Goal: Information Seeking & Learning: Check status

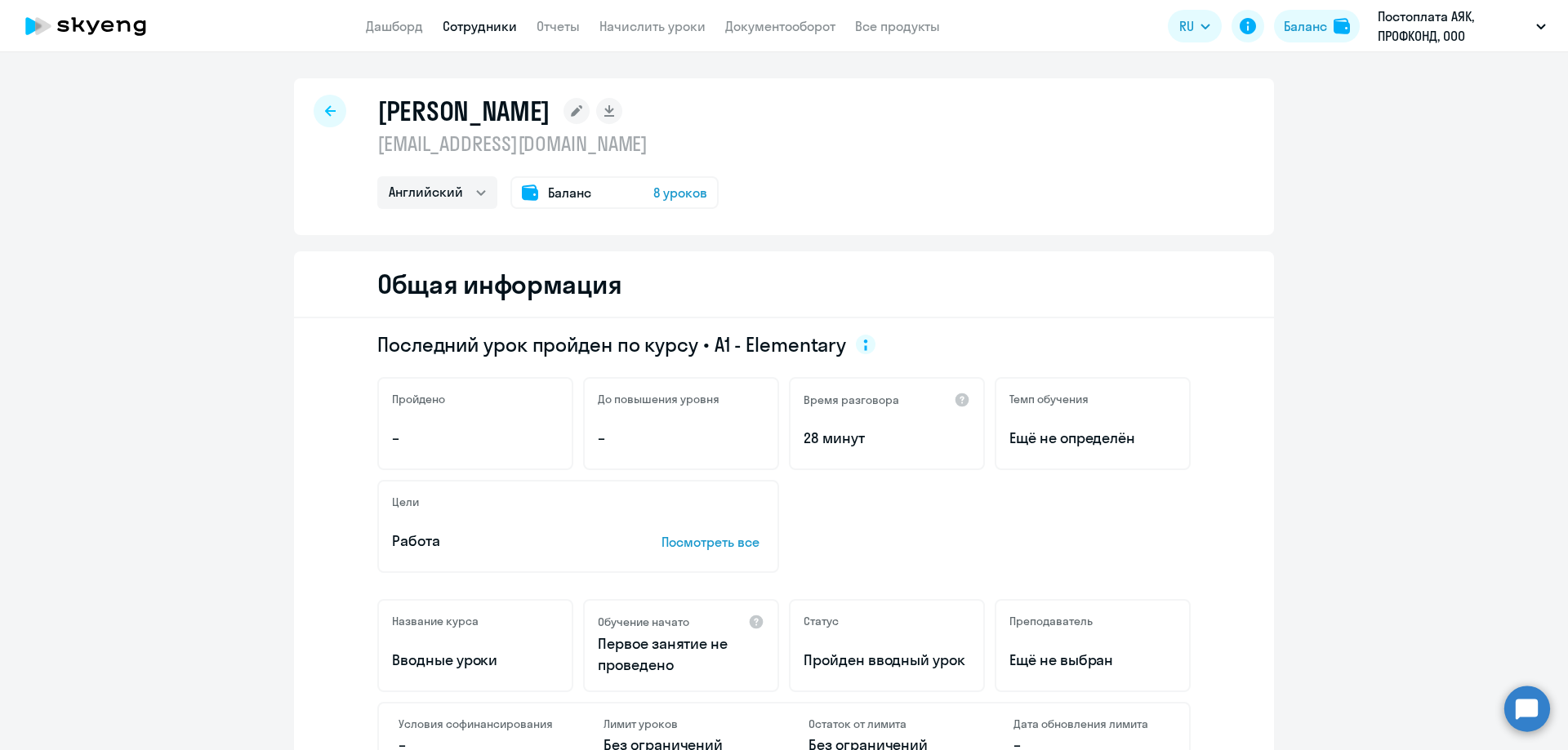
select select "english"
click at [342, 109] on div "[PERSON_NAME] [EMAIL_ADDRESS][DOMAIN_NAME] Английский Баланс 8 уроков" at bounding box center [783, 157] width 979 height 157
click at [328, 115] on icon at bounding box center [330, 111] width 11 height 12
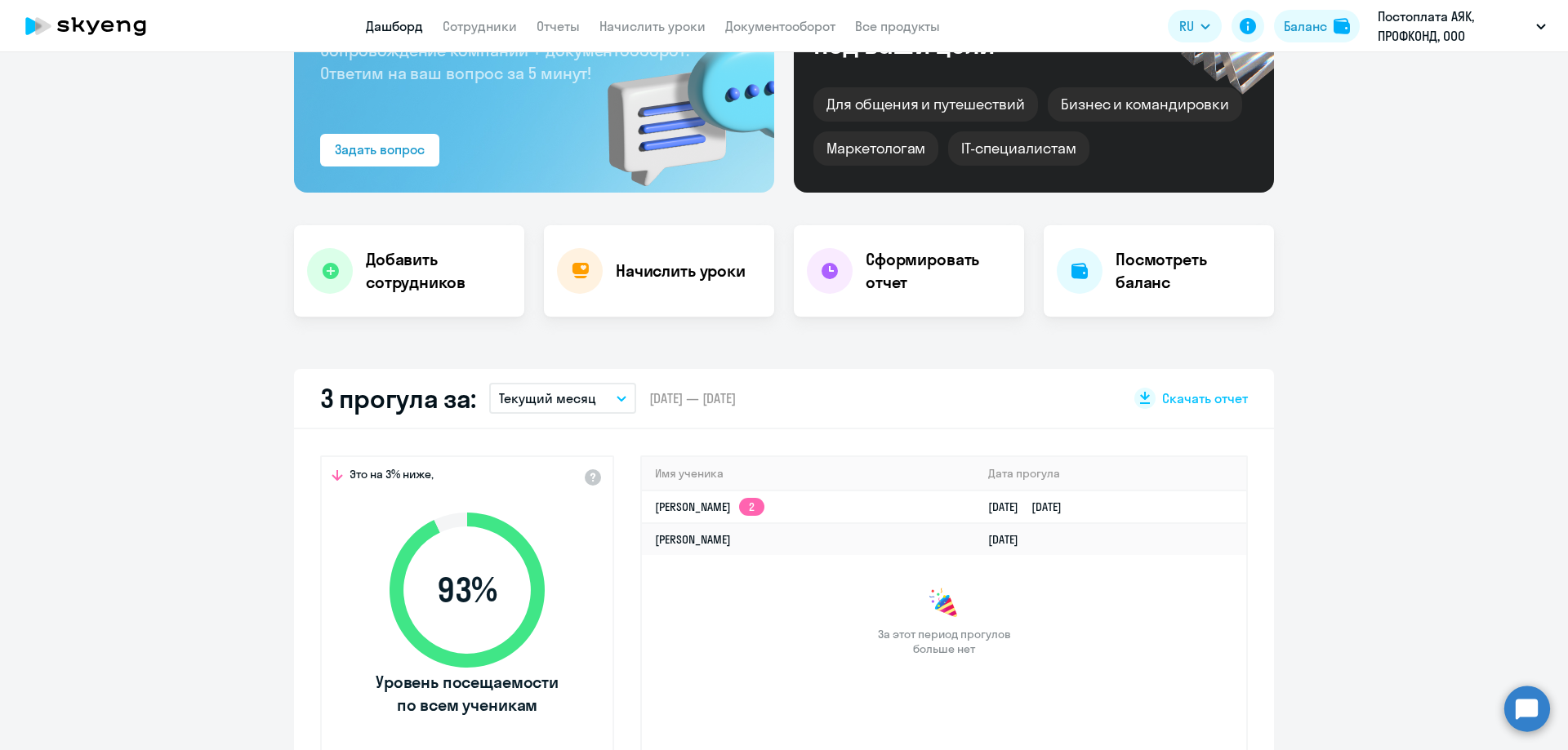
scroll to position [245, 0]
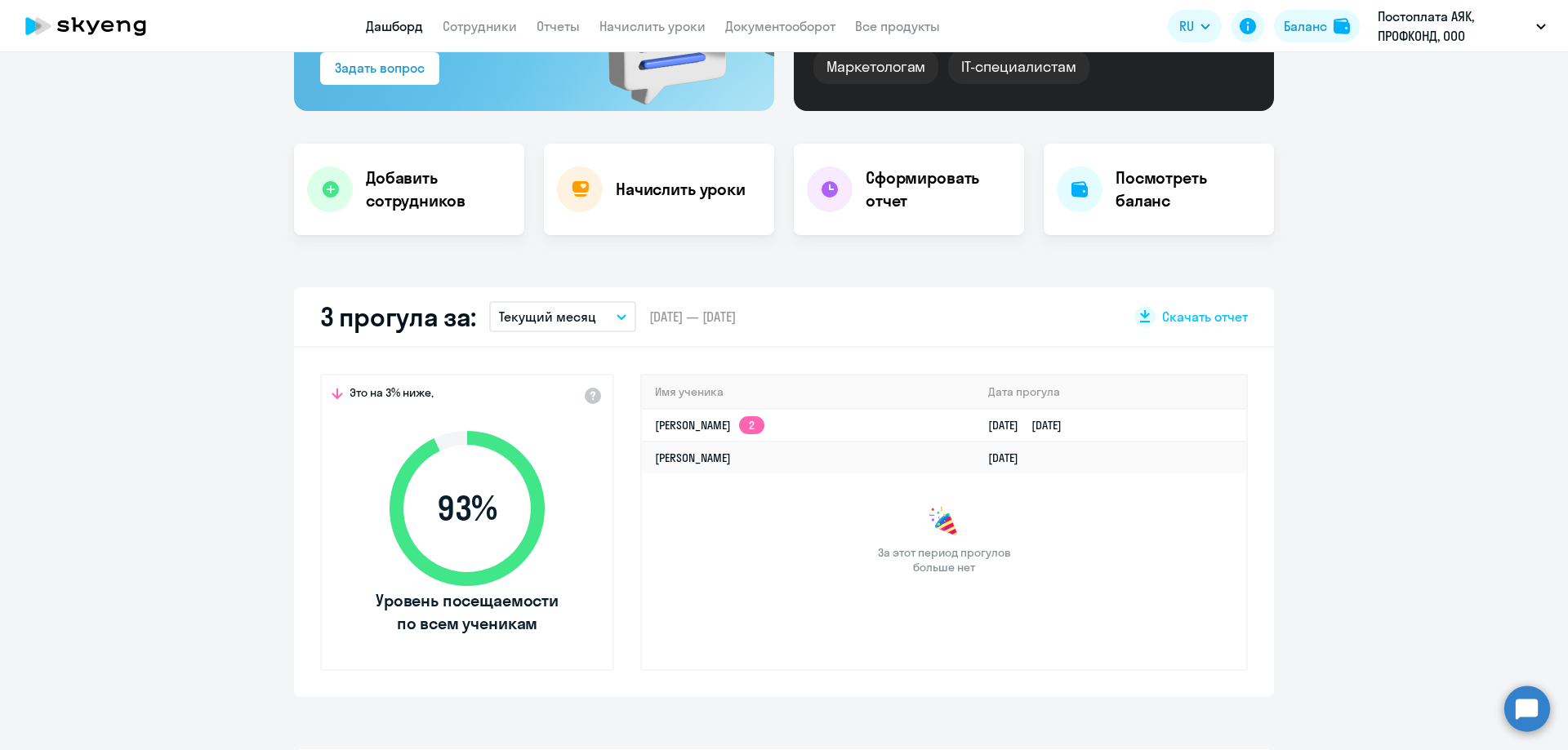
select select "30"
click at [688, 422] on link "[PERSON_NAME] 2" at bounding box center [709, 424] width 109 height 14
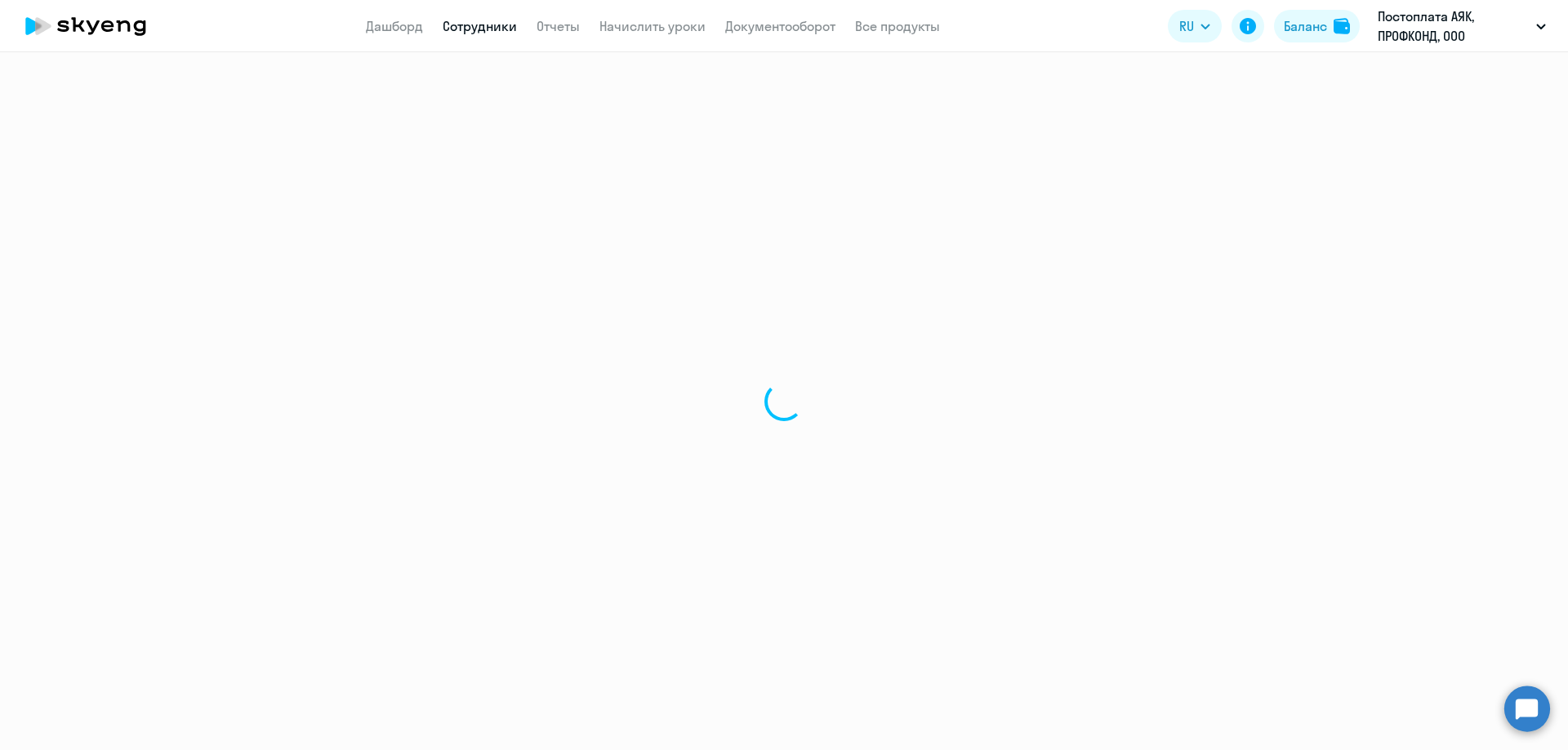
select select "english"
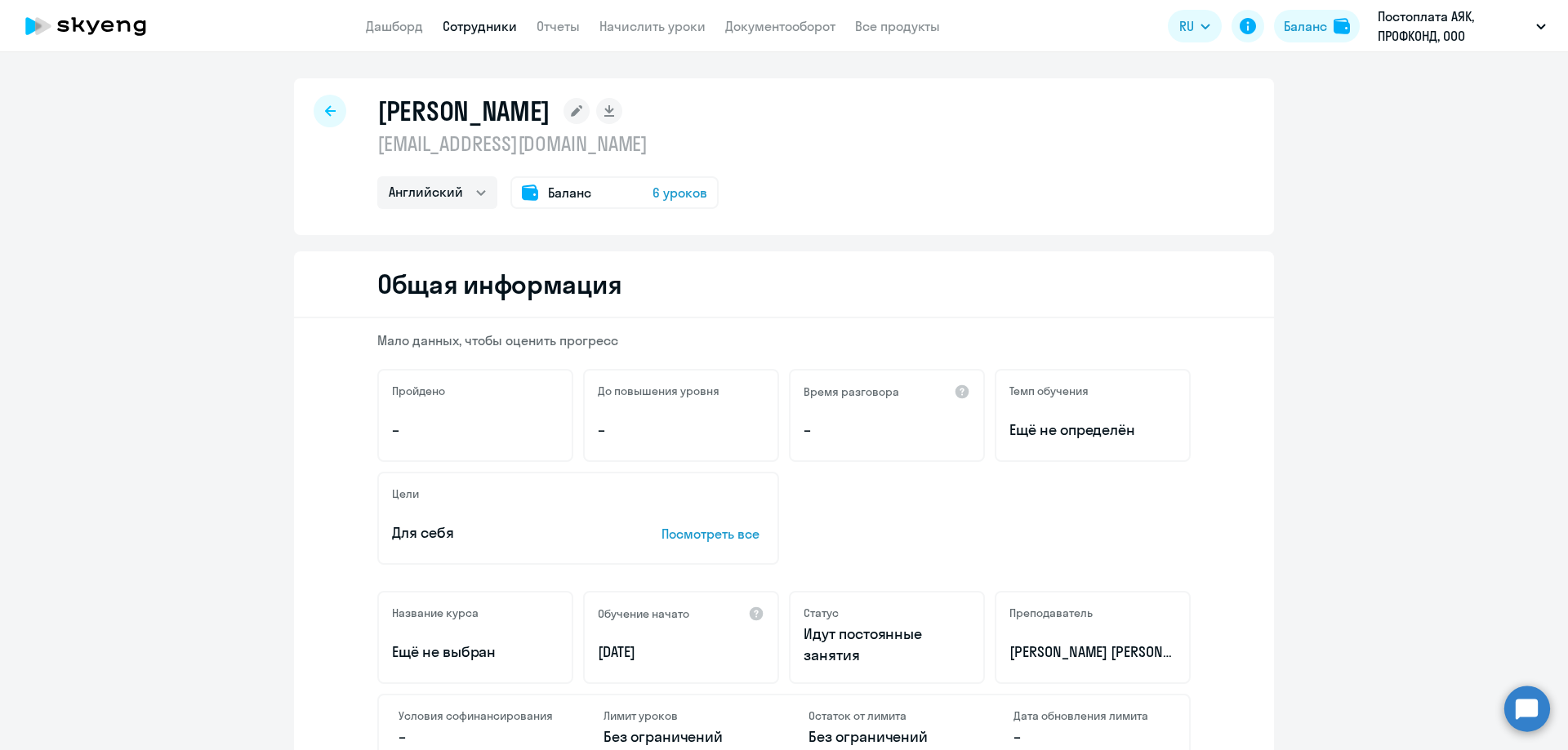
click at [314, 112] on div at bounding box center [330, 111] width 33 height 33
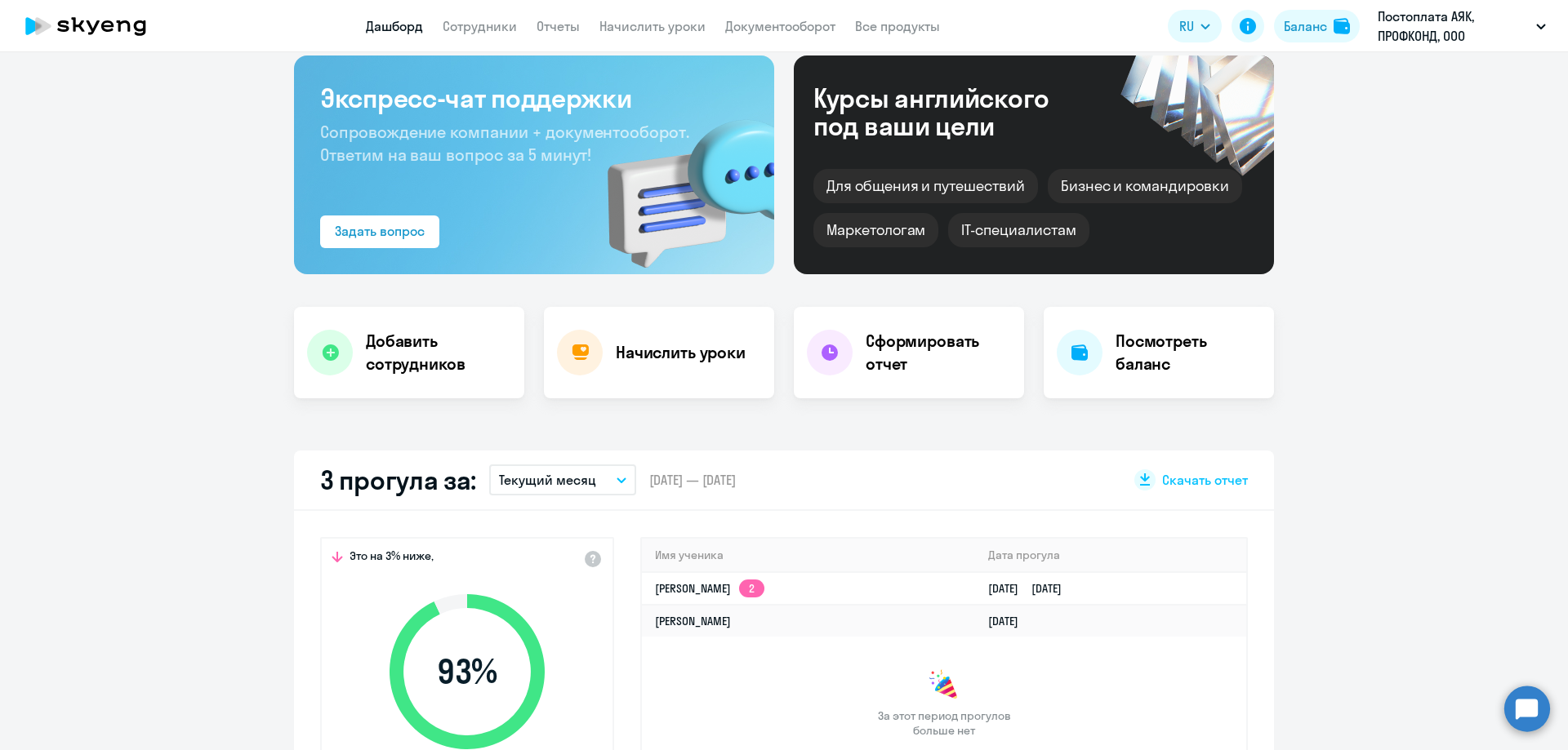
scroll to position [245, 0]
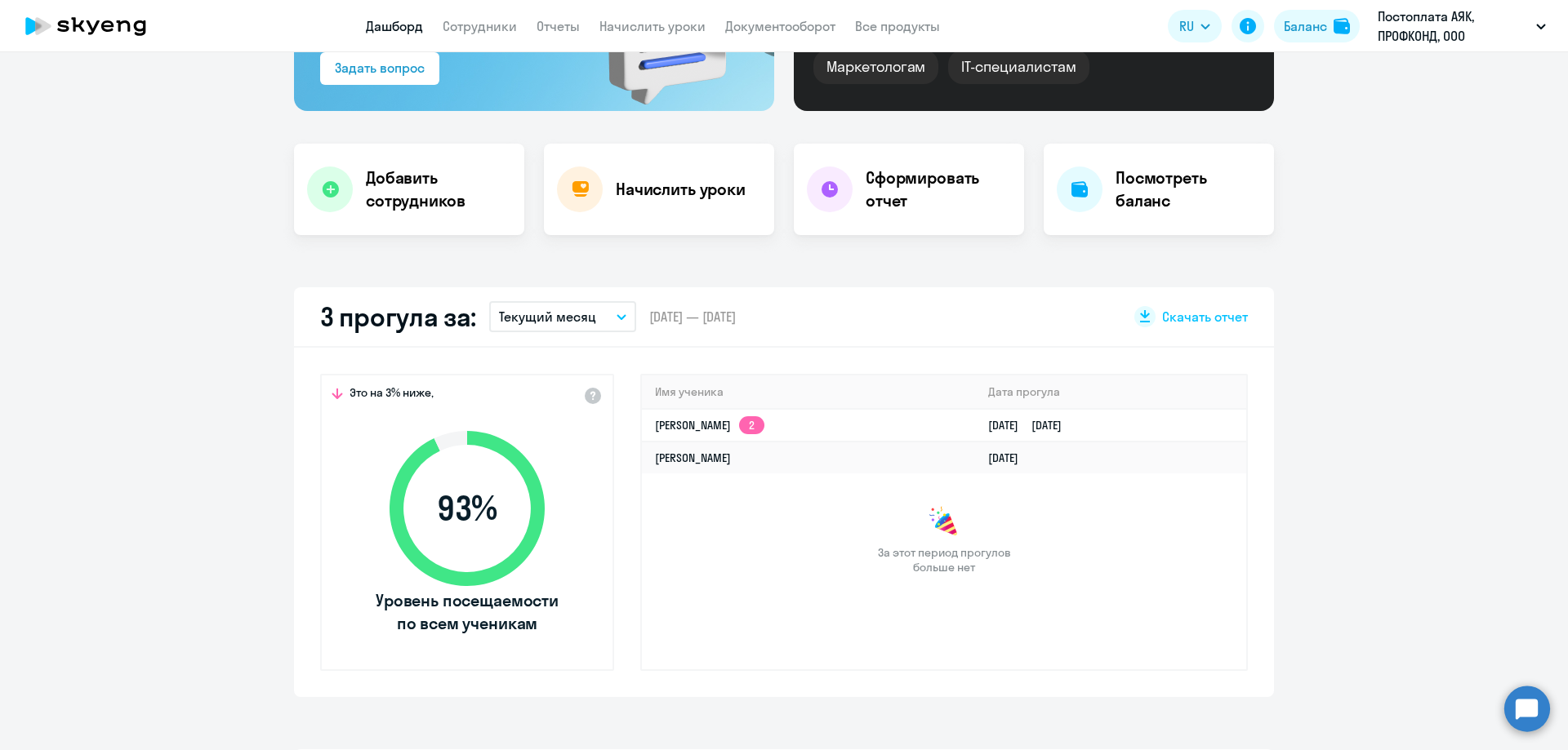
select select "30"
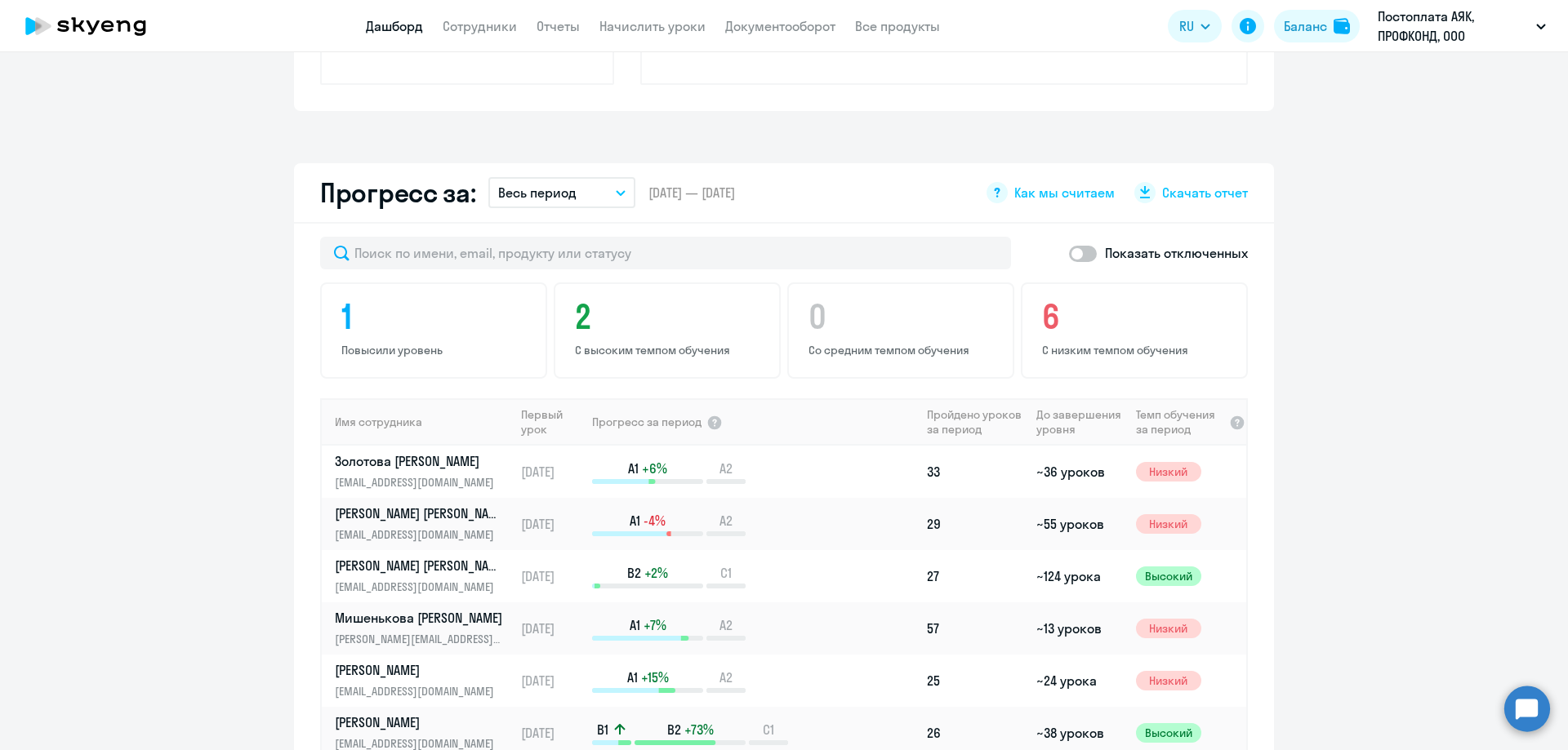
scroll to position [749, 0]
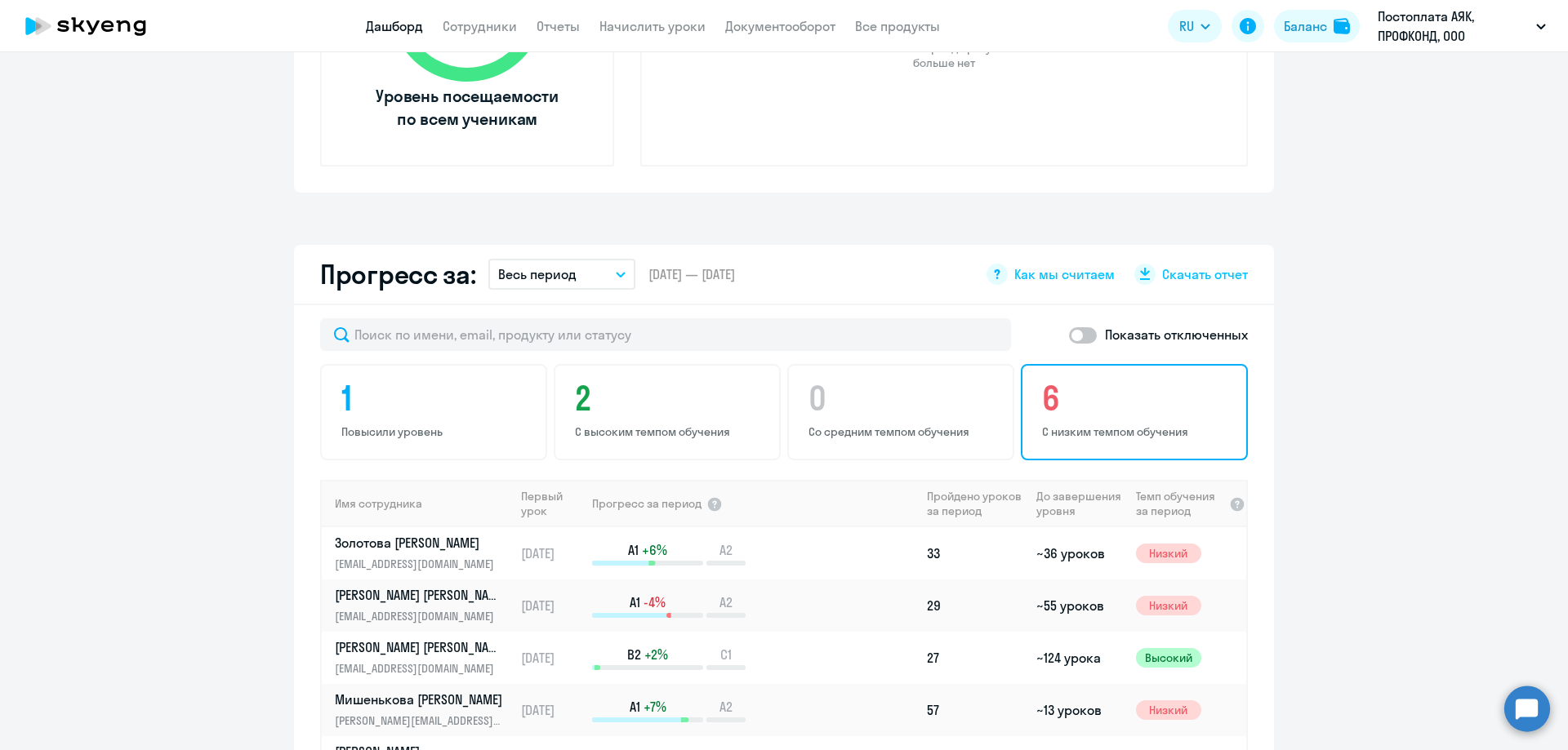
click at [1111, 415] on h4 "6" at bounding box center [1137, 398] width 189 height 40
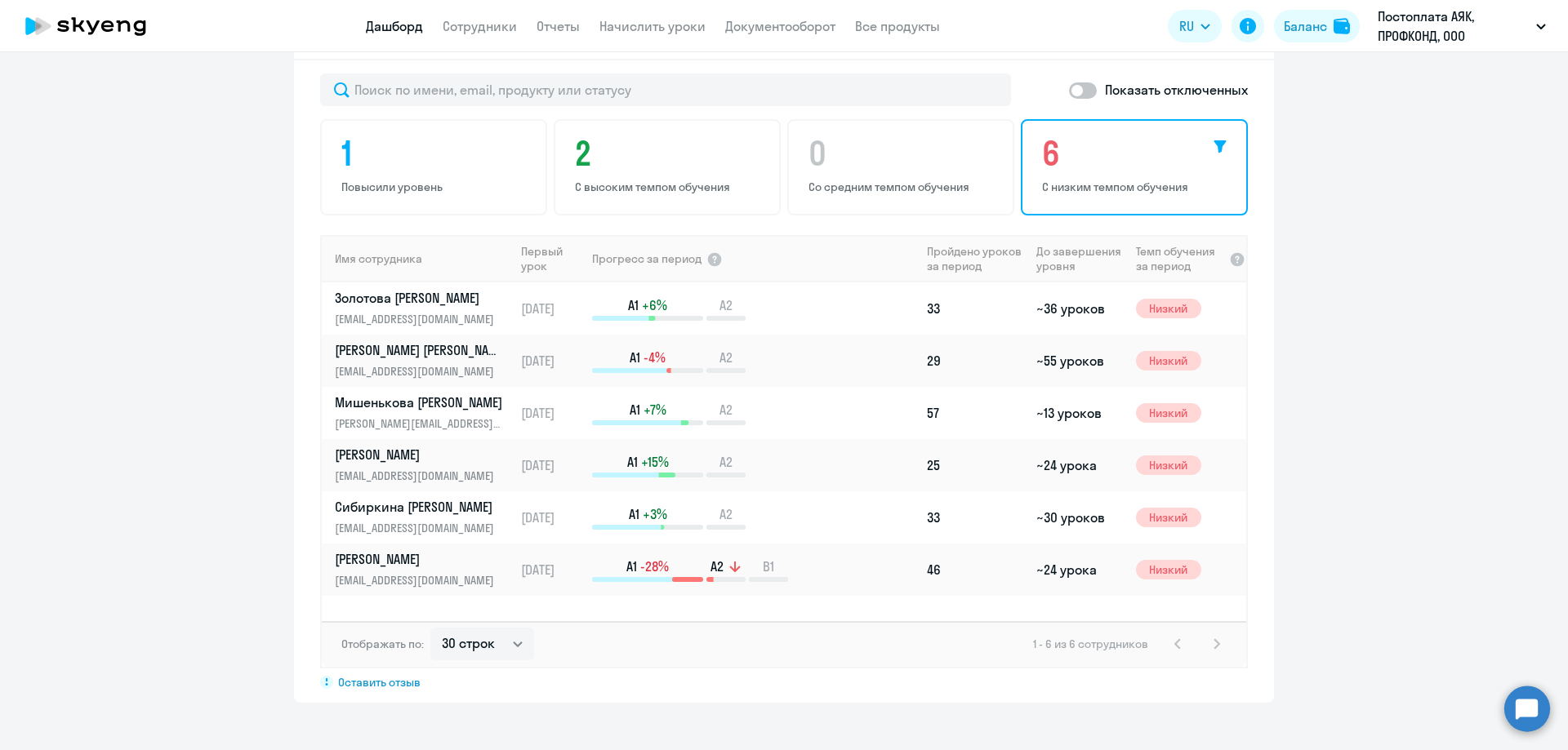
scroll to position [1076, 0]
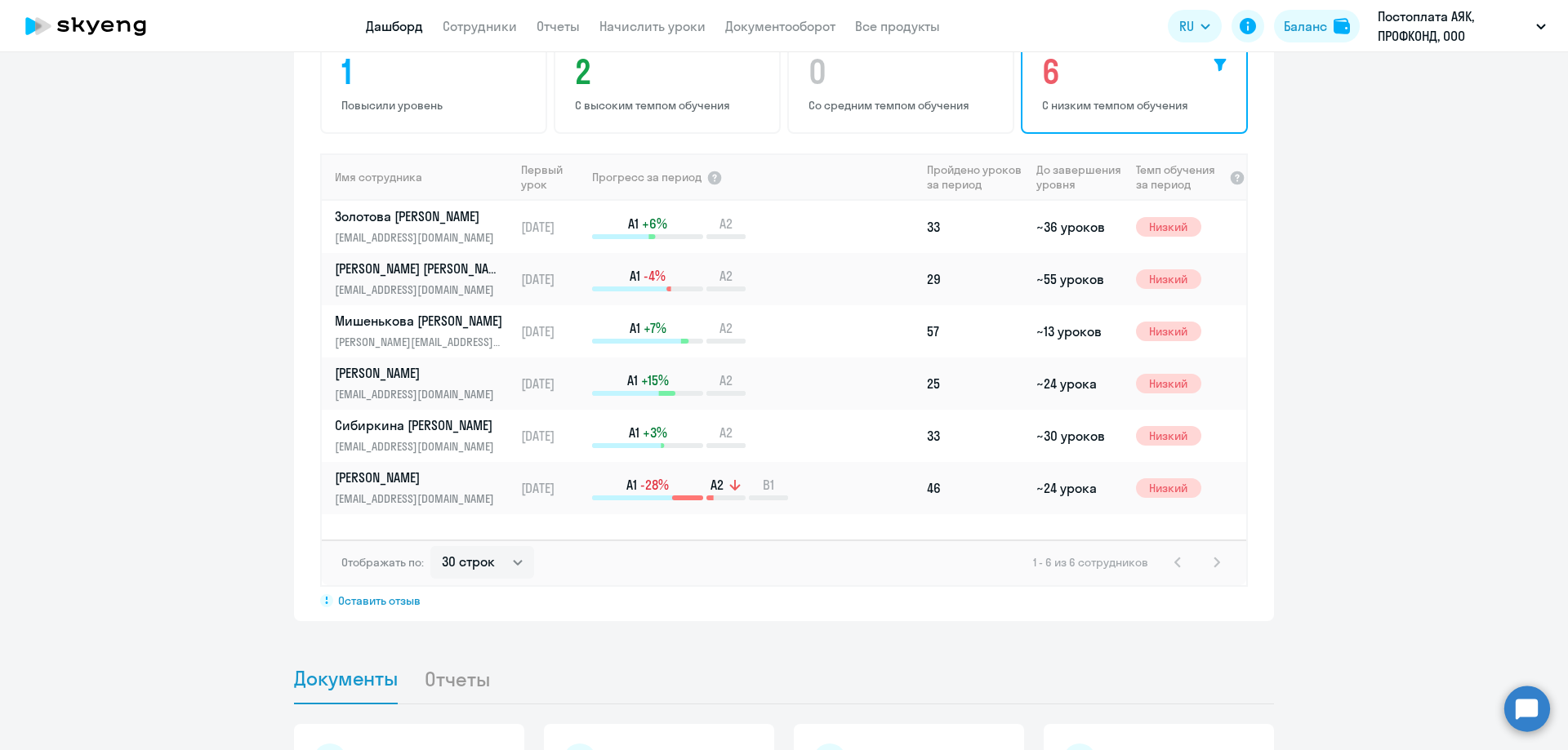
click at [1216, 68] on icon at bounding box center [1220, 66] width 14 height 14
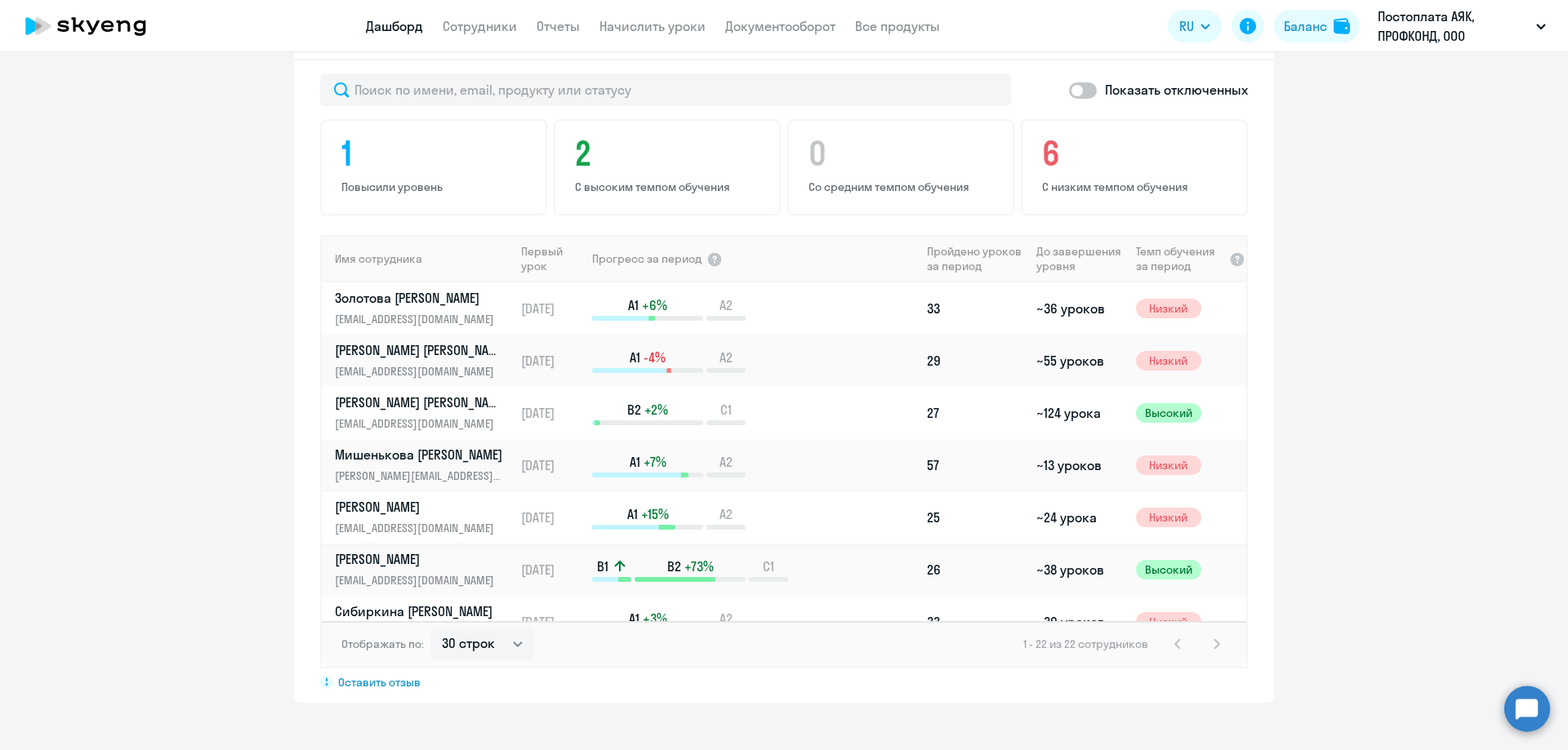
scroll to position [912, 0]
